Goal: Navigation & Orientation: Find specific page/section

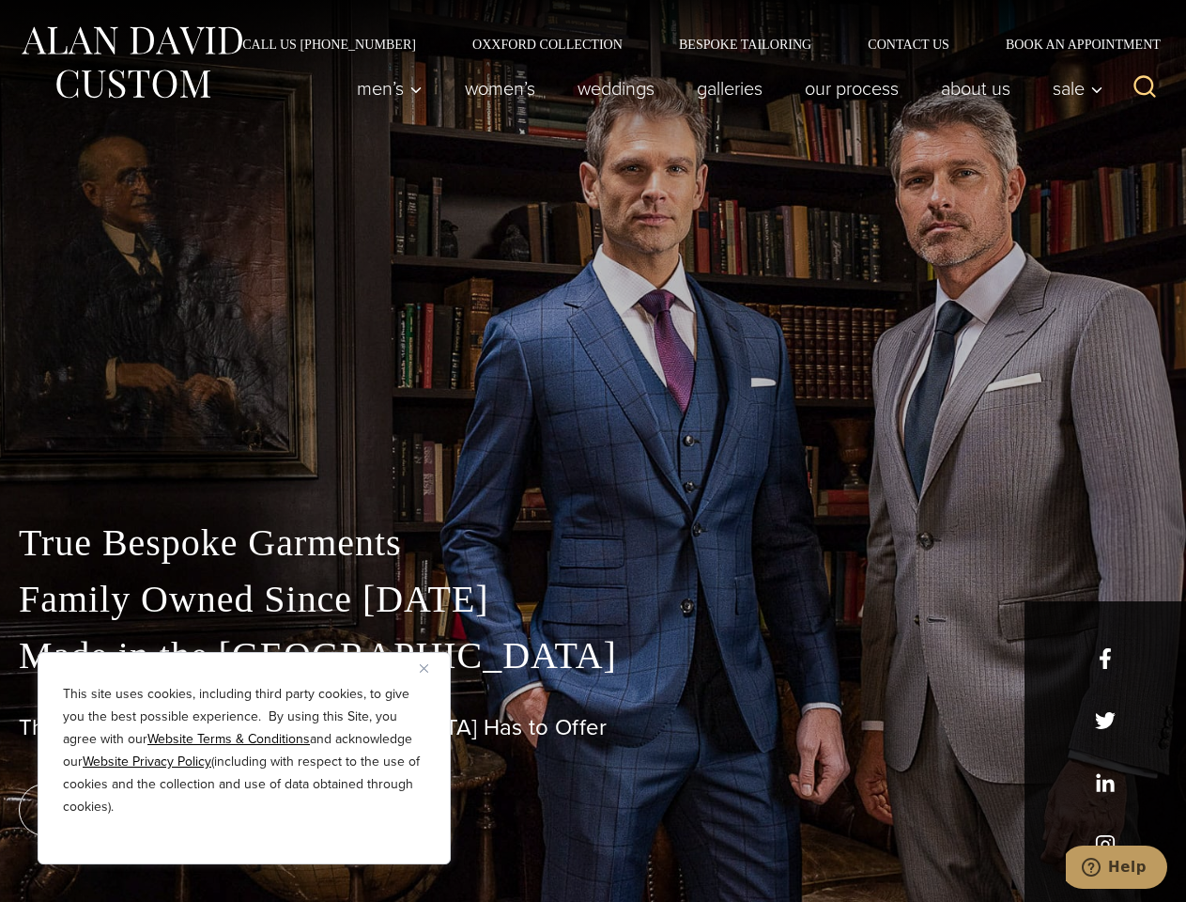
click at [593, 451] on div "True Bespoke Garments Family Owned Since [DATE] Made in [GEOGRAPHIC_DATA] The B…" at bounding box center [593, 661] width 1186 height 481
click at [431, 668] on button "Close" at bounding box center [431, 667] width 23 height 23
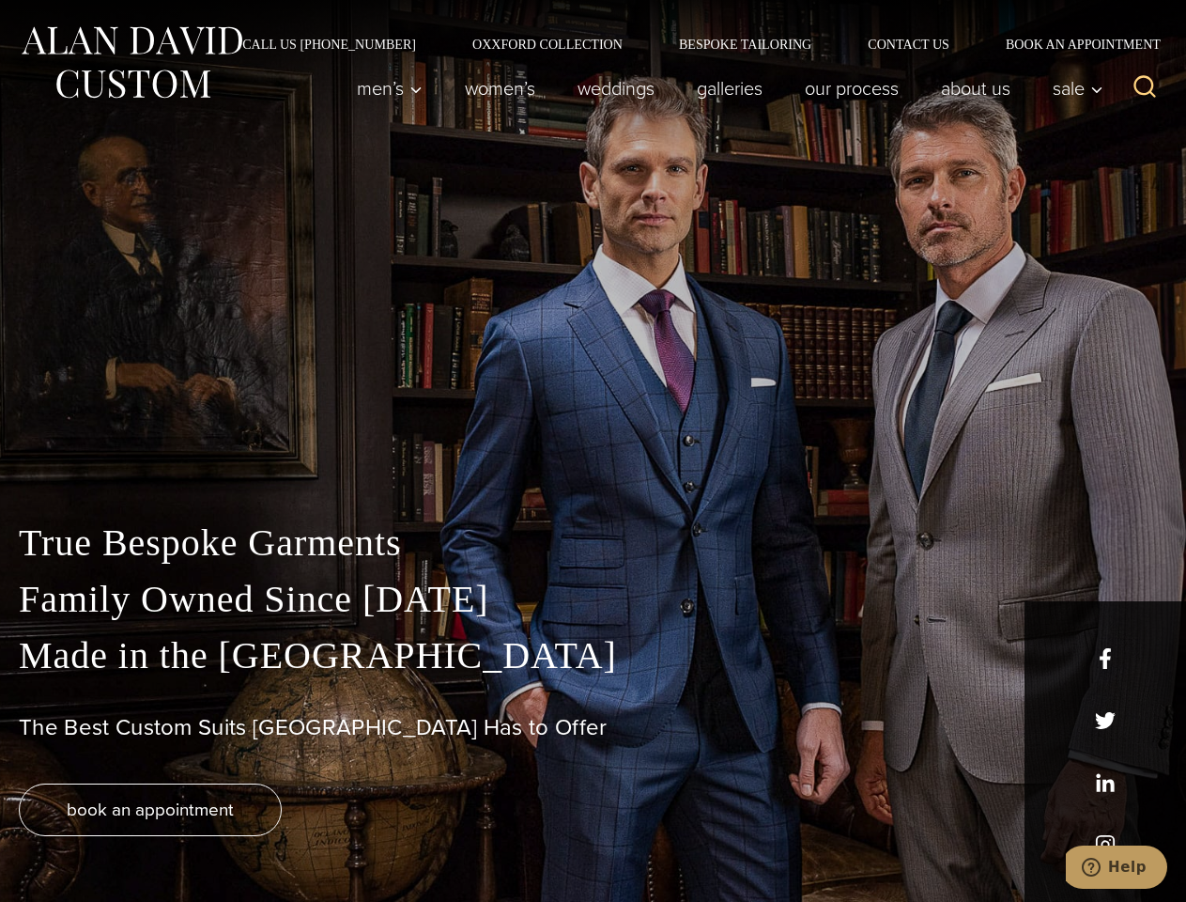
click at [244, 839] on div "True Bespoke Garments Family Owned Since [DATE] Made in [GEOGRAPHIC_DATA] The B…" at bounding box center [593, 708] width 1186 height 387
click at [1145, 88] on icon "Search" at bounding box center [1145, 86] width 27 height 27
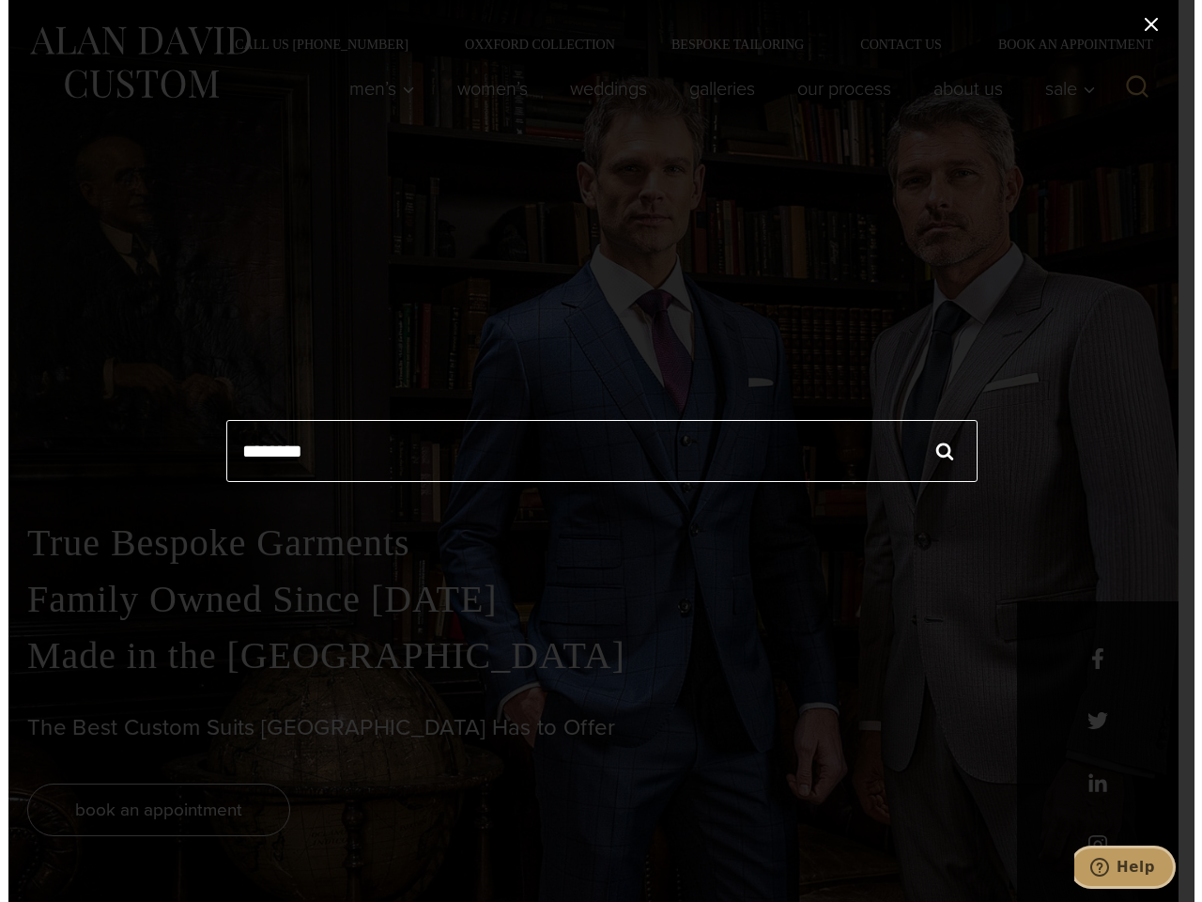
click at [1108, 867] on icon "Help" at bounding box center [1098, 866] width 19 height 19
